Goal: Complete application form

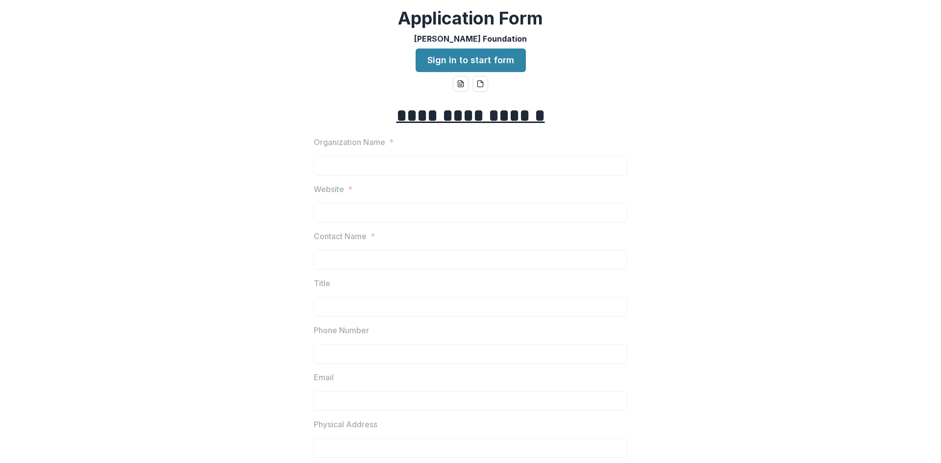
click at [443, 63] on link "Sign in to start form" at bounding box center [470, 61] width 110 height 24
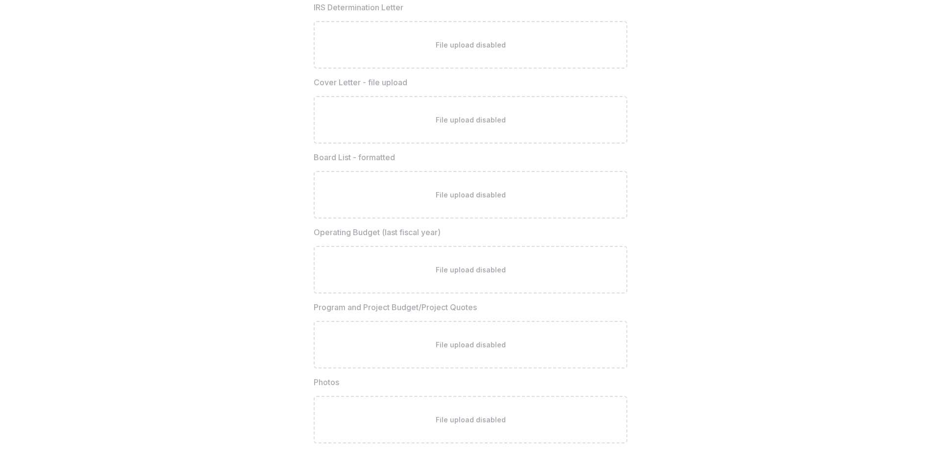
scroll to position [2605, 0]
